Goal: Task Accomplishment & Management: Manage account settings

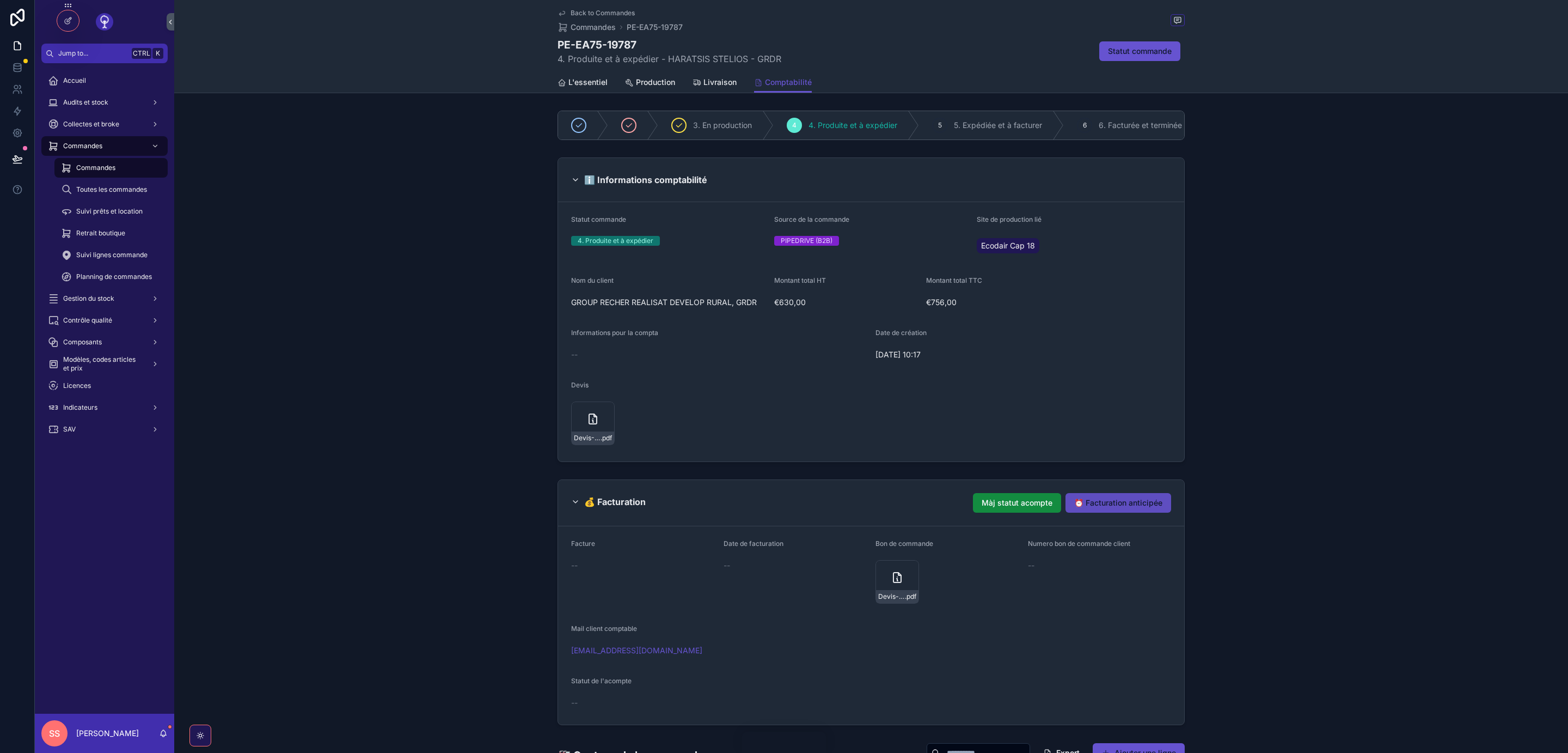
click at [1117, 499] on span "⏰ Facturation anticipée" at bounding box center [1118, 503] width 88 height 11
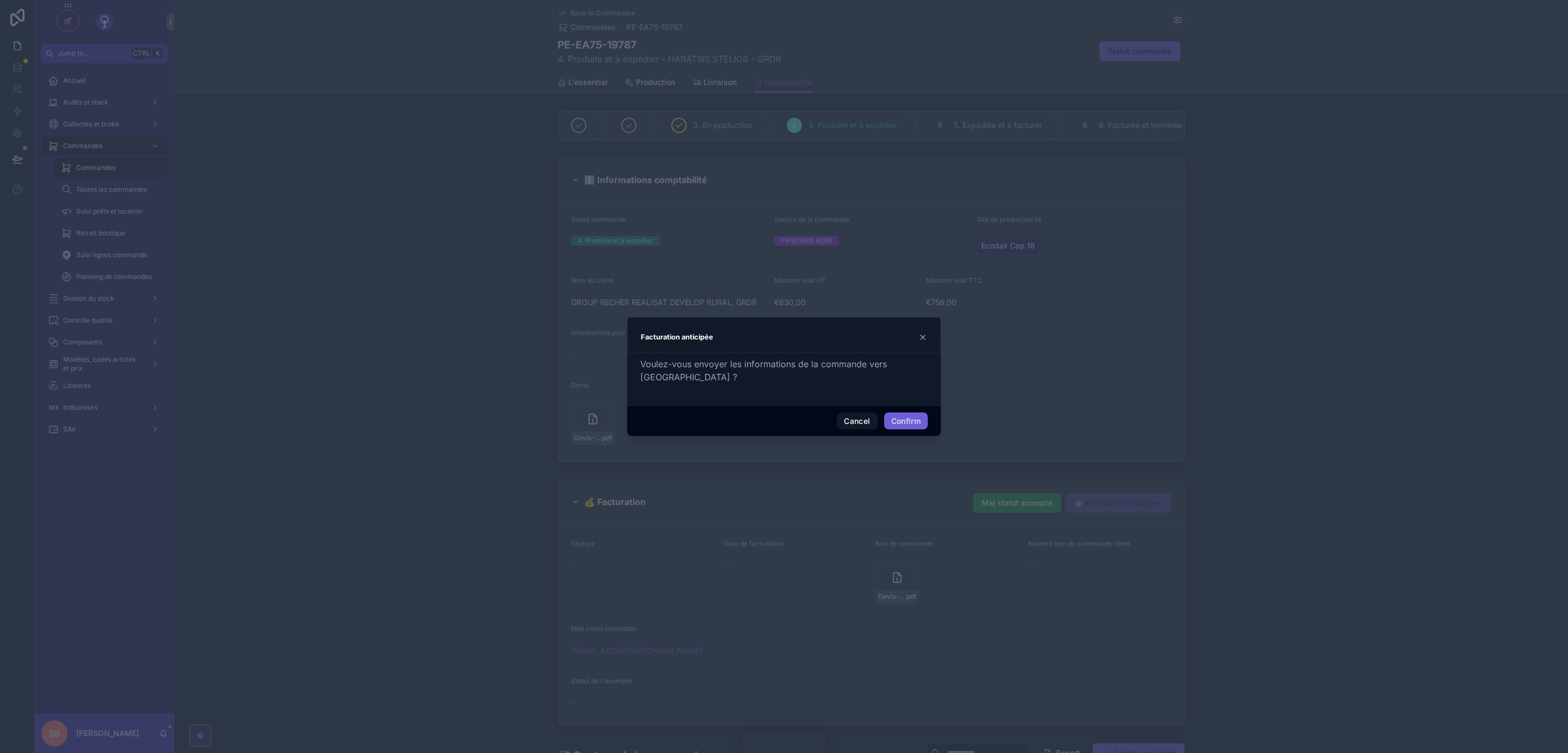
click at [906, 419] on button "Confirm" at bounding box center [906, 421] width 44 height 17
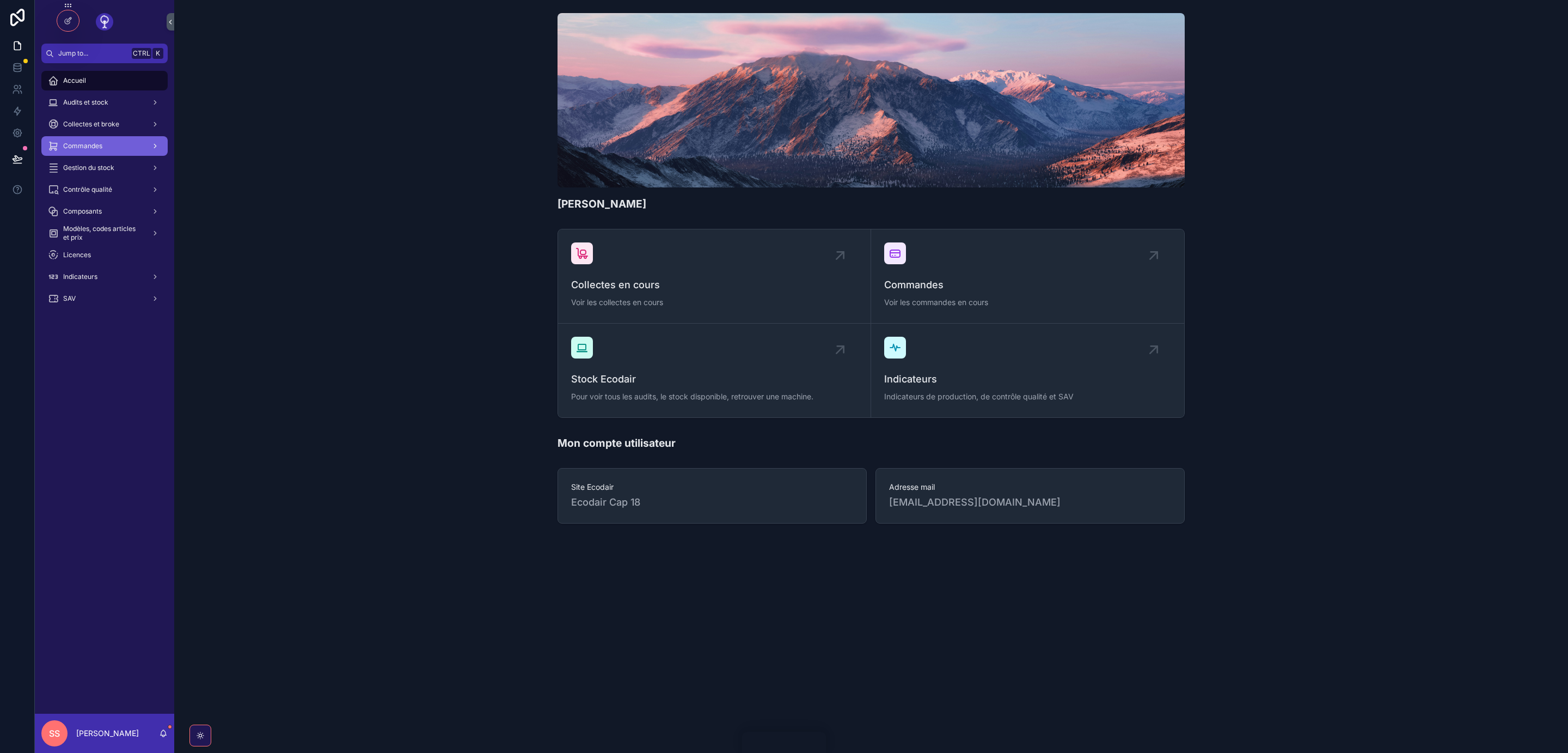
click at [107, 143] on div "Commandes" at bounding box center [104, 145] width 113 height 17
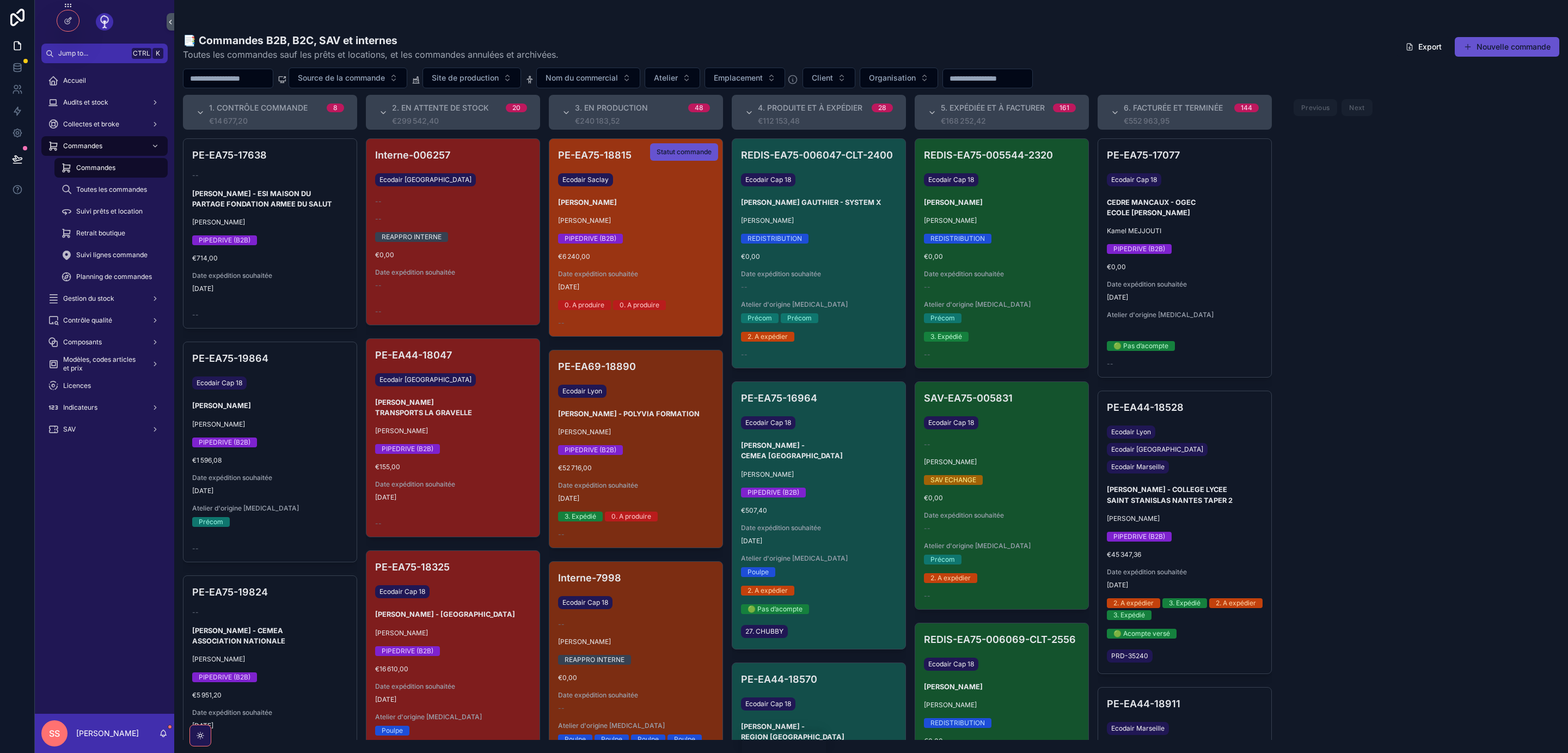
click at [677, 230] on div "PE-EA75-18815 Ecodair Saclay AURELIE FABRIS Pierre-Louis BRICQUET PIPEDRIVE (B2…" at bounding box center [635, 238] width 173 height 197
